Goal: Find specific page/section: Find specific page/section

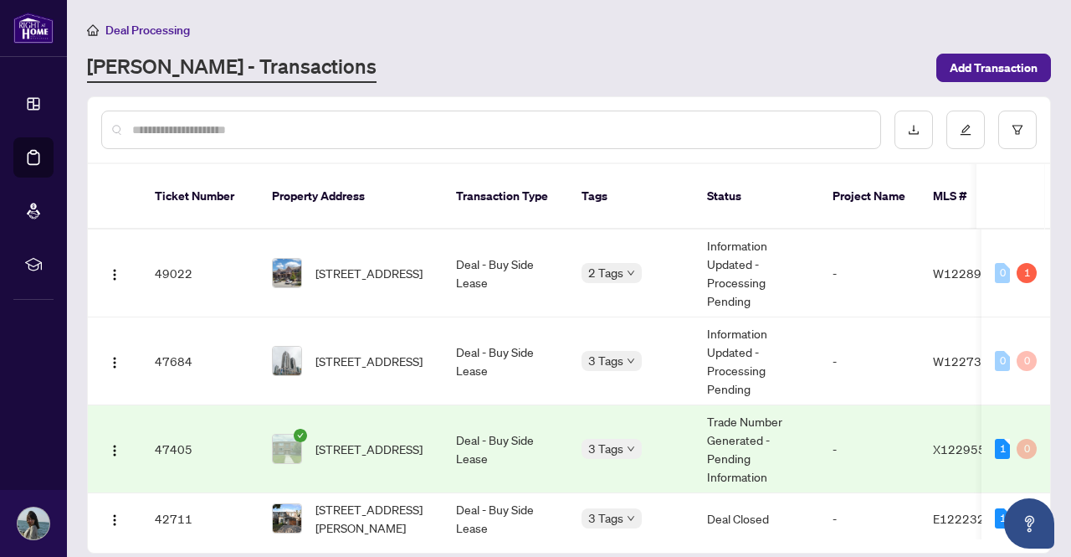
click at [119, 26] on span "Deal Processing" at bounding box center [147, 30] width 85 height 15
click at [141, 28] on span "Deal Processing" at bounding box center [147, 30] width 85 height 15
click at [346, 439] on span "[STREET_ADDRESS]" at bounding box center [369, 448] width 107 height 18
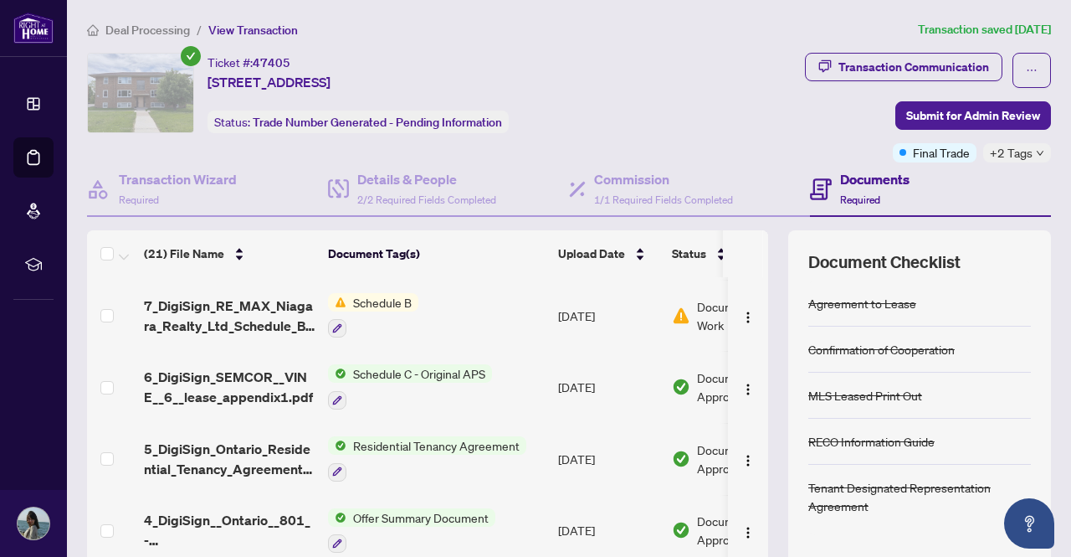
scroll to position [1176, 0]
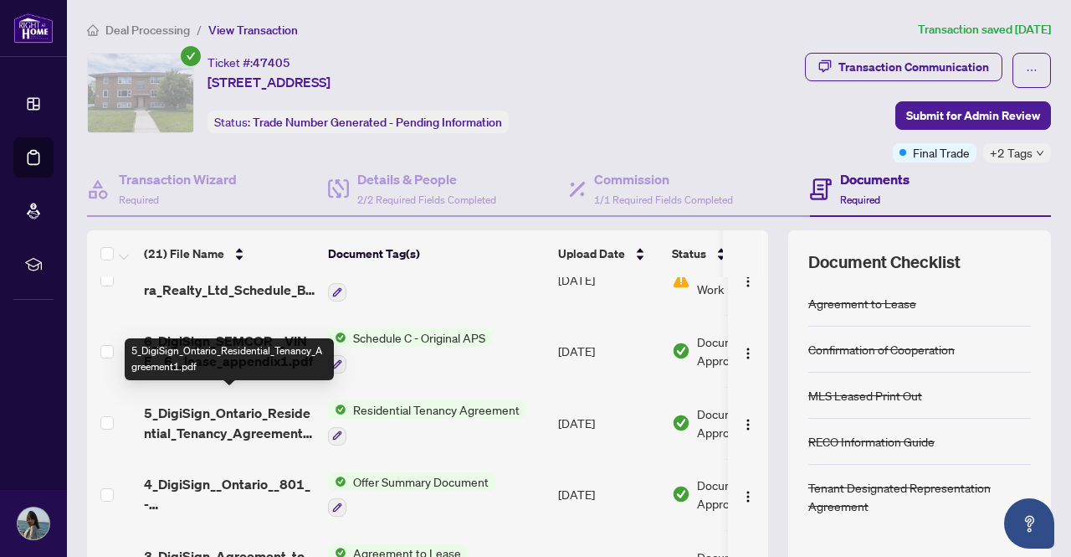
click at [253, 413] on span "5_DigiSign_Ontario_Residential_Tenancy_Agreement1.pdf" at bounding box center [229, 423] width 171 height 40
